Goal: Communication & Community: Answer question/provide support

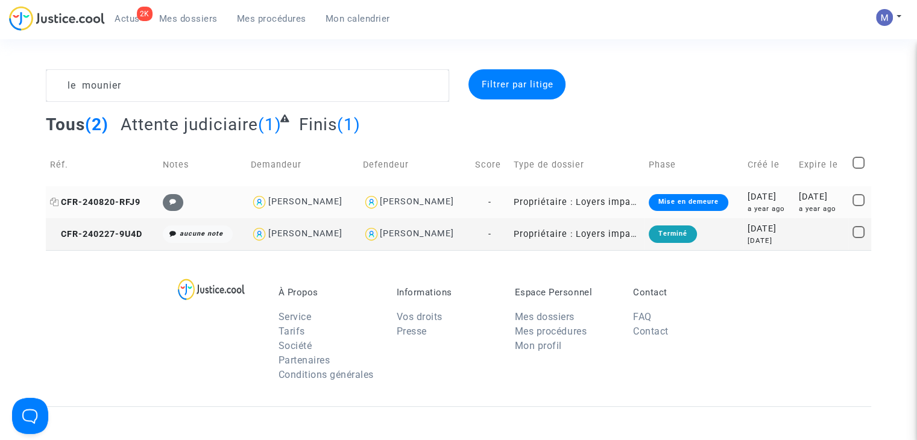
type textarea "le mounier"
click at [107, 201] on span "CFR-240820-RFJ9" at bounding box center [95, 202] width 90 height 10
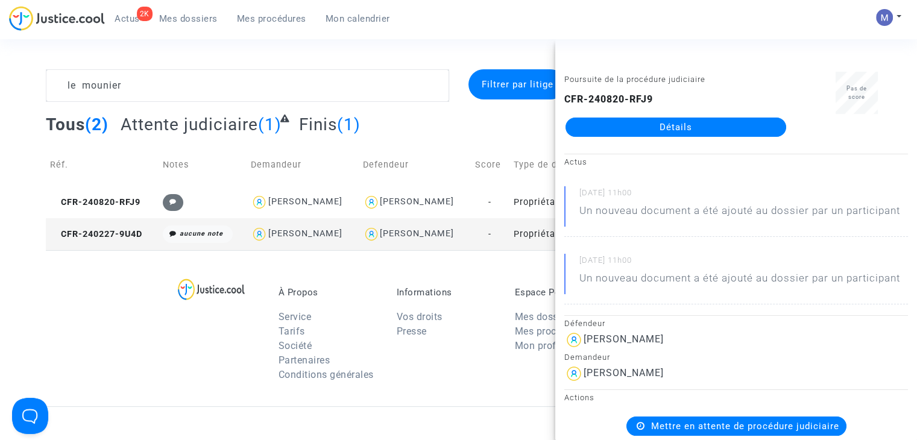
click at [650, 132] on link "Détails" at bounding box center [675, 127] width 221 height 19
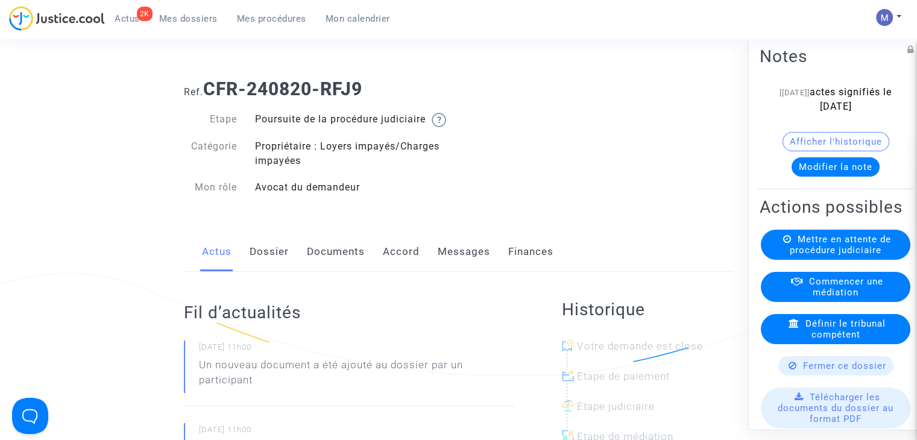
click at [457, 268] on link "Messages" at bounding box center [464, 252] width 52 height 40
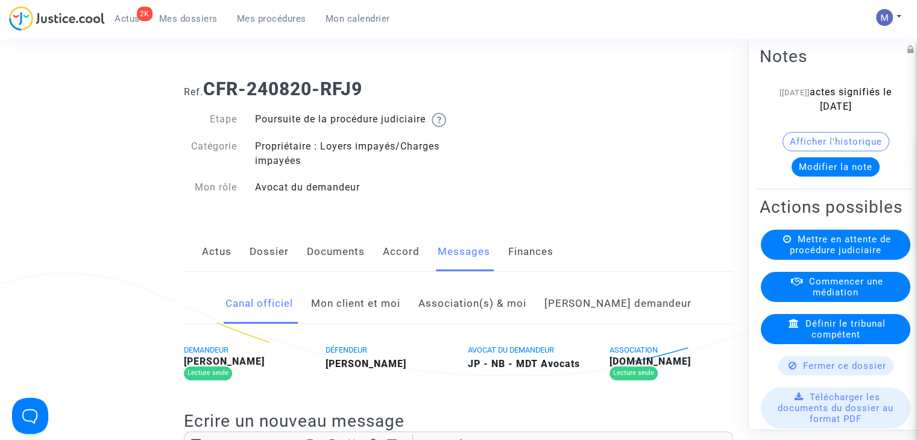
click at [358, 323] on link "Mon client et moi" at bounding box center [355, 304] width 89 height 40
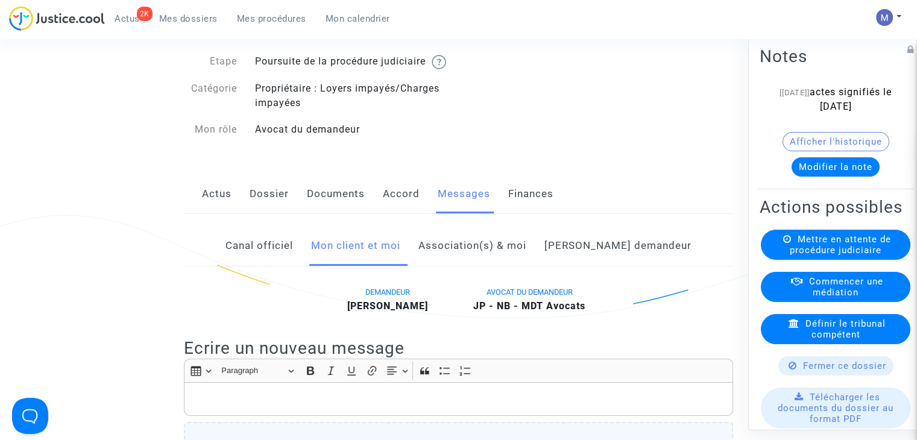
scroll to position [181, 0]
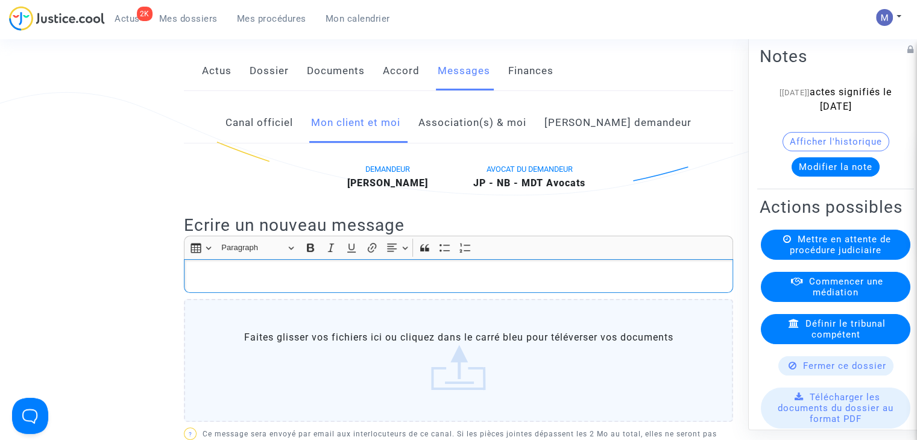
click at [217, 284] on p "Rich Text Editor, main" at bounding box center [458, 276] width 536 height 15
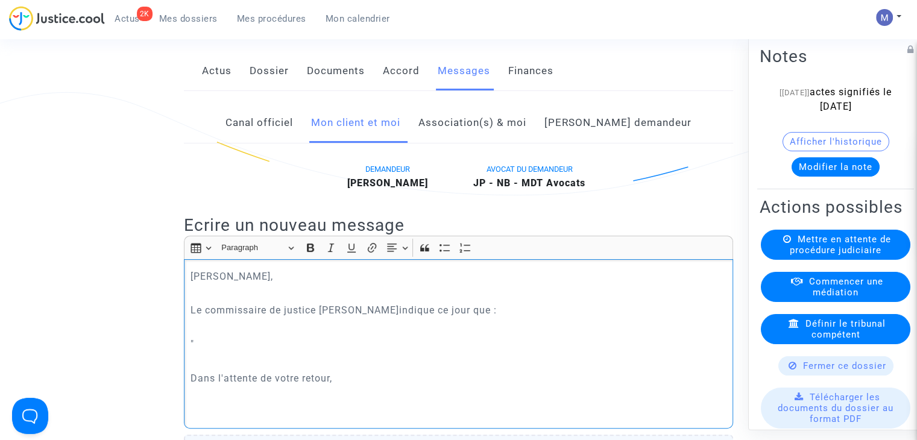
scroll to position [186, 0]
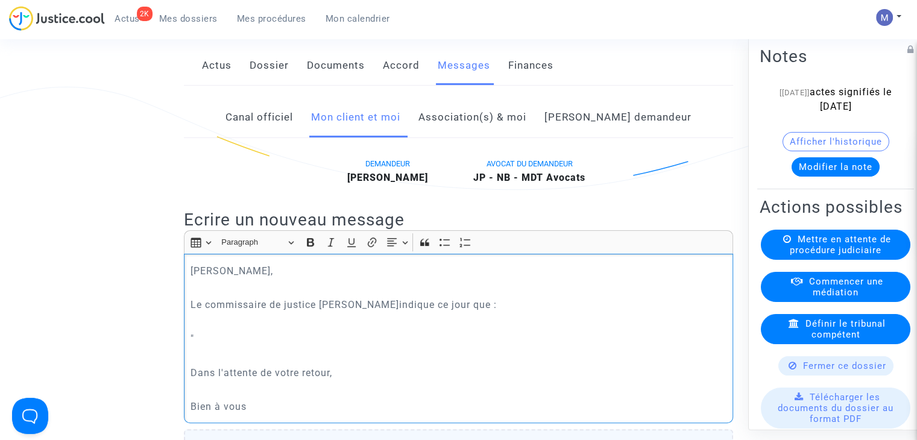
click at [215, 345] on div "[PERSON_NAME], Le commissaire de justice m'indique ce jour que : " Dans l'atten…" at bounding box center [458, 338] width 549 height 169
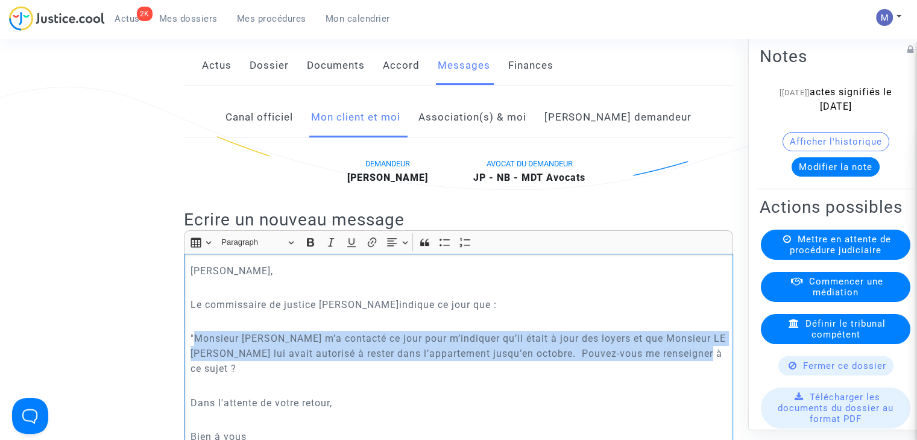
drag, startPoint x: 217, startPoint y: 381, endPoint x: 195, endPoint y: 353, distance: 35.2
click at [195, 353] on p ""Monsieur [PERSON_NAME] m’a contacté ce jour pour m’indiquer qu’il était à jour…" at bounding box center [458, 353] width 536 height 45
click at [328, 248] on icon "Editor toolbar" at bounding box center [331, 242] width 12 height 12
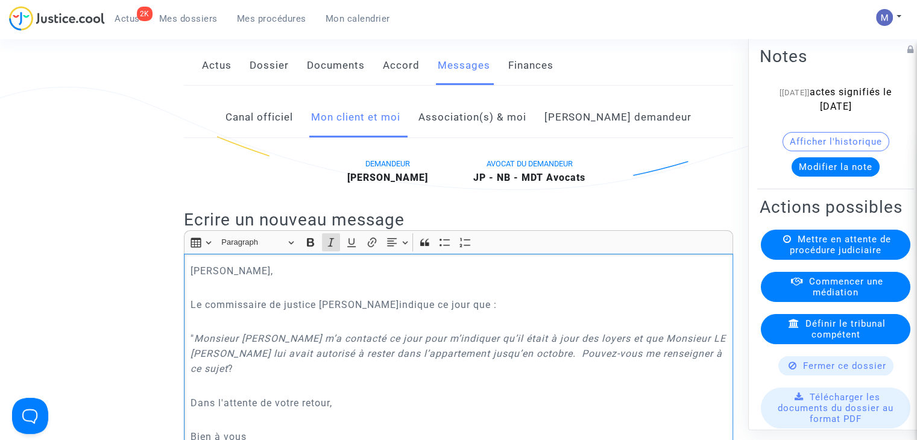
click at [236, 410] on p "Dans l'attente de votre retour," at bounding box center [458, 402] width 536 height 15
drag, startPoint x: 213, startPoint y: 373, endPoint x: 222, endPoint y: 382, distance: 12.4
click at [218, 376] on p "" Monsieur [PERSON_NAME] m’a contacté ce jour pour m’indiquer qu’il était à jou…" at bounding box center [458, 353] width 536 height 45
click at [228, 376] on p "" Monsieur [PERSON_NAME] m’a contacté ce jour pour m’indiquer qu’il était à jou…" at bounding box center [458, 353] width 536 height 45
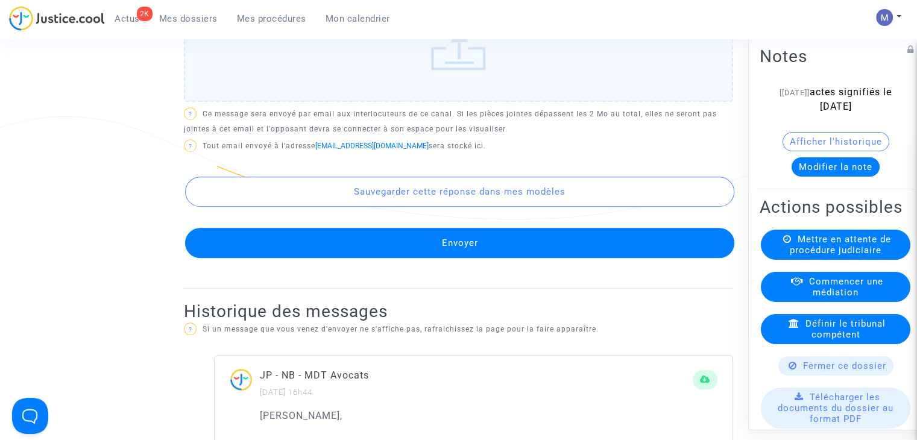
scroll to position [668, 0]
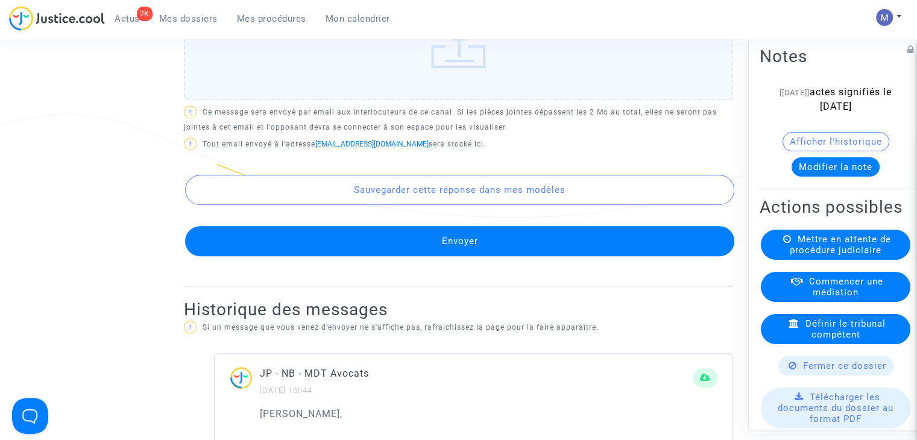
click at [450, 253] on button "Envoyer" at bounding box center [459, 241] width 549 height 30
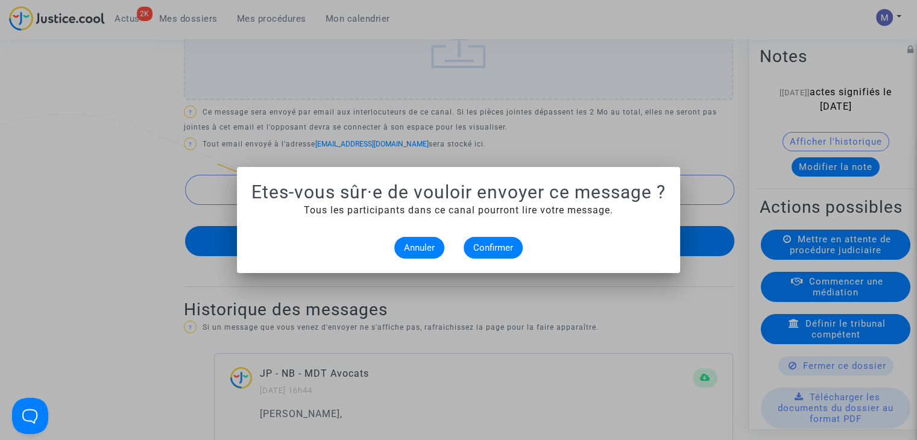
scroll to position [0, 0]
click at [487, 246] on span "Confirmer" at bounding box center [493, 247] width 40 height 11
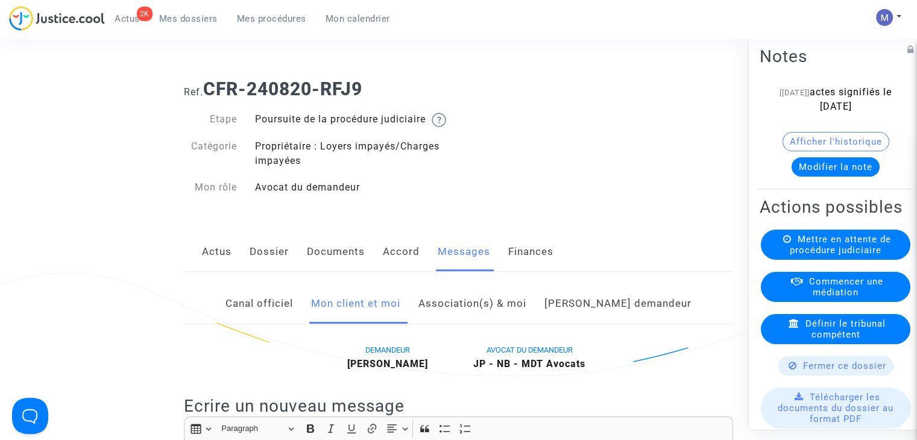
scroll to position [668, 0]
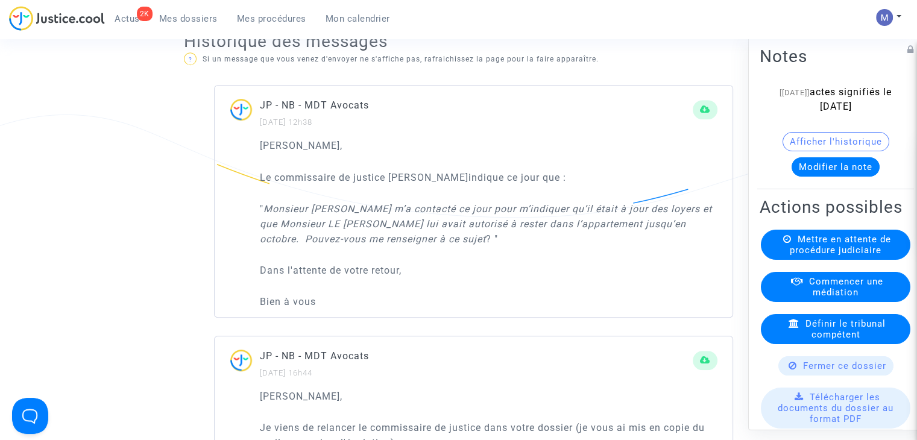
click at [171, 15] on span "Mes dossiers" at bounding box center [188, 18] width 58 height 11
